Goal: Information Seeking & Learning: Learn about a topic

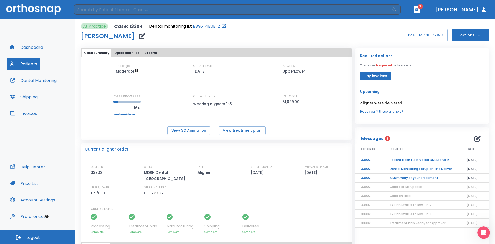
click at [412, 159] on td "Patient Hasn’t Activated DM App yet!" at bounding box center [421, 159] width 77 height 9
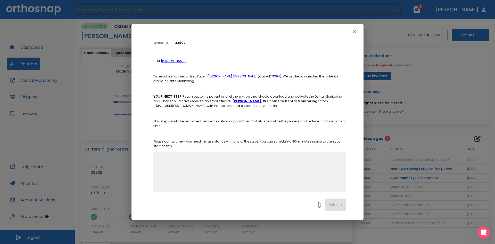
scroll to position [42, 0]
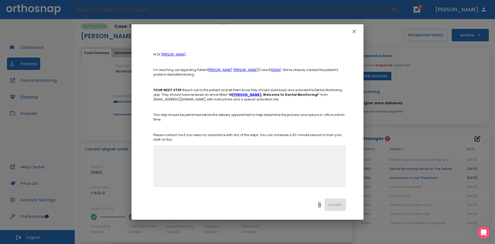
click at [355, 29] on icon "button" at bounding box center [354, 31] width 6 height 6
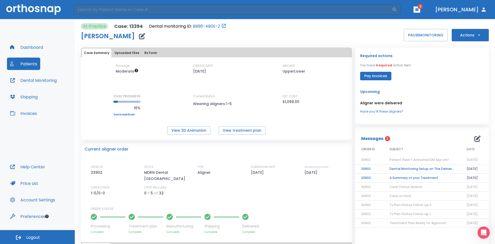
click at [427, 170] on td "Dental Monitoring Setup on The Delivery Day" at bounding box center [421, 168] width 77 height 9
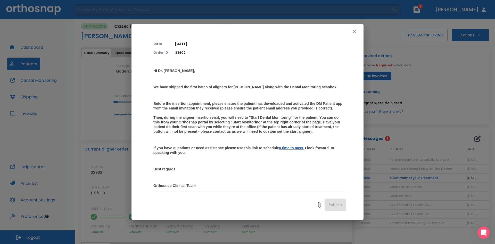
scroll to position [26, 0]
click at [354, 31] on icon "button" at bounding box center [354, 32] width 4 height 4
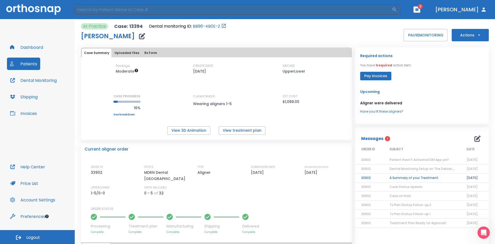
click at [420, 176] on td "A Summary of your Treatment" at bounding box center [421, 177] width 77 height 9
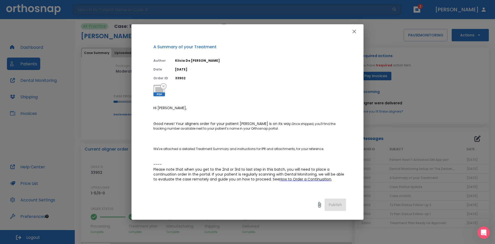
click at [355, 32] on icon "button" at bounding box center [354, 32] width 4 height 4
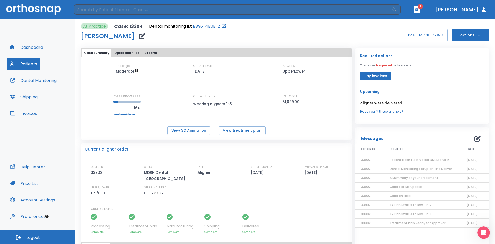
click at [419, 8] on icon "button" at bounding box center [417, 10] width 4 height 4
drag, startPoint x: 427, startPoint y: 78, endPoint x: 434, endPoint y: 58, distance: 21.6
click at [428, 78] on div at bounding box center [247, 122] width 495 height 244
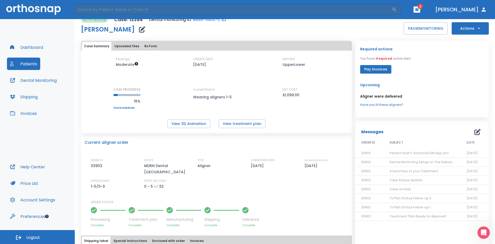
scroll to position [0, 0]
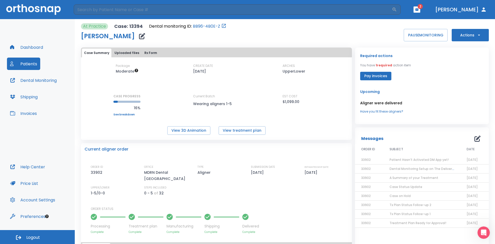
click at [419, 9] on icon "button" at bounding box center [416, 9] width 3 height 2
click at [433, 11] on div at bounding box center [247, 122] width 495 height 244
click at [420, 10] on button "button" at bounding box center [417, 9] width 7 height 6
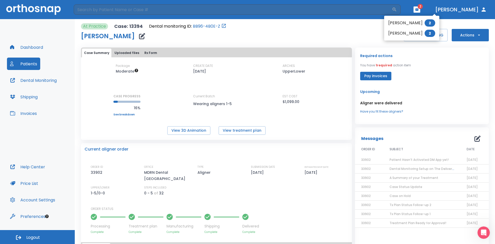
click at [434, 10] on div at bounding box center [247, 122] width 495 height 244
